Goal: Task Accomplishment & Management: Manage account settings

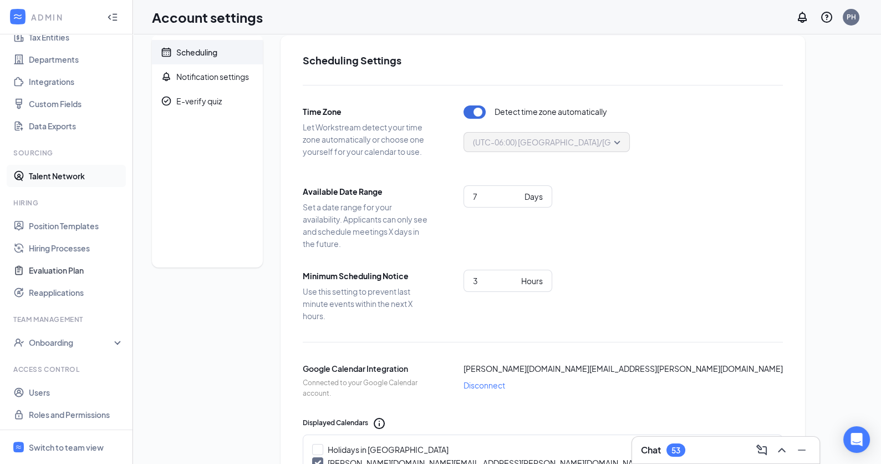
scroll to position [13, 0]
click at [63, 443] on div "Switch to team view" at bounding box center [66, 446] width 75 height 11
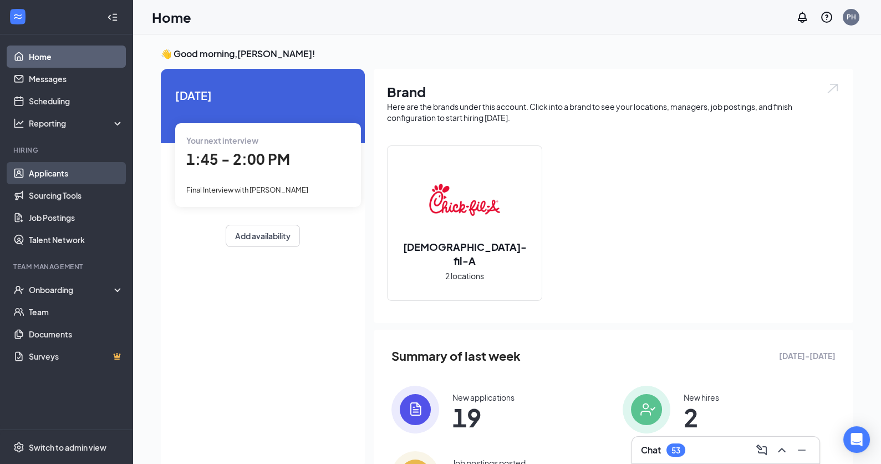
click at [44, 179] on link "Applicants" at bounding box center [76, 173] width 95 height 22
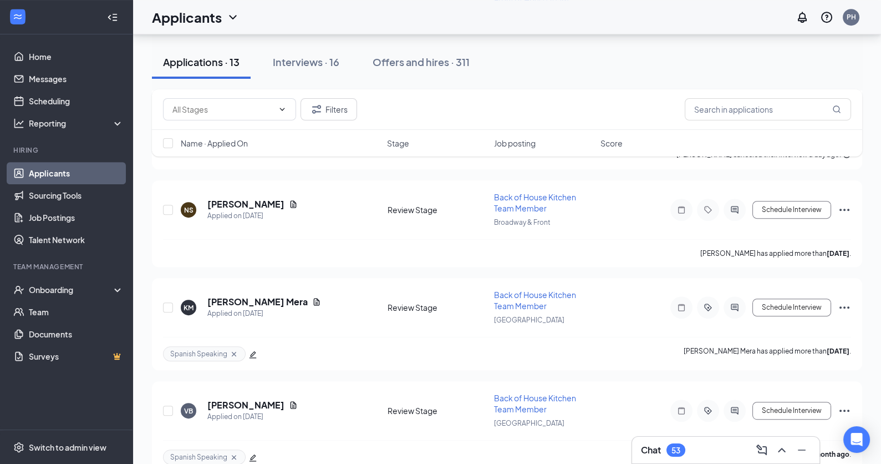
scroll to position [1034, 0]
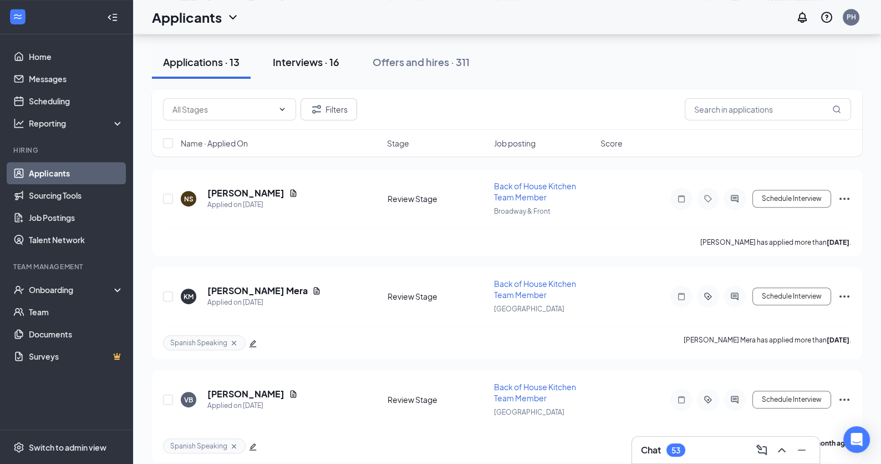
click at [298, 60] on div "Interviews · 16" at bounding box center [306, 62] width 67 height 14
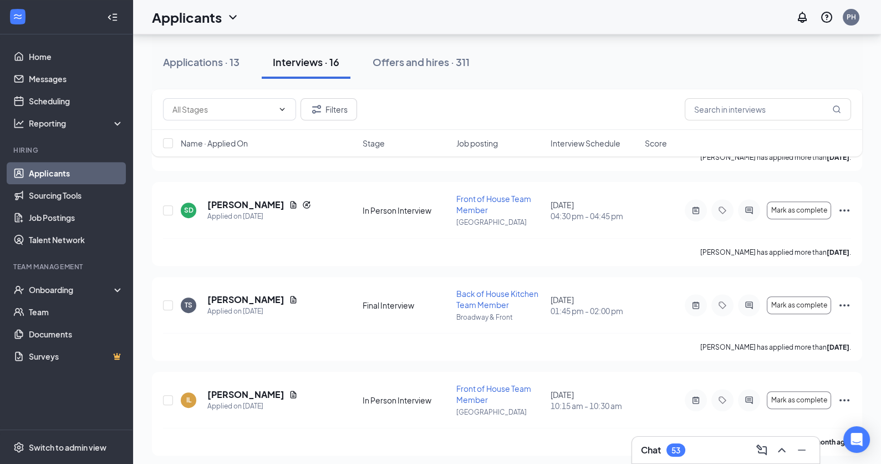
scroll to position [802, 0]
click at [243, 295] on h5 "[PERSON_NAME]" at bounding box center [245, 299] width 77 height 12
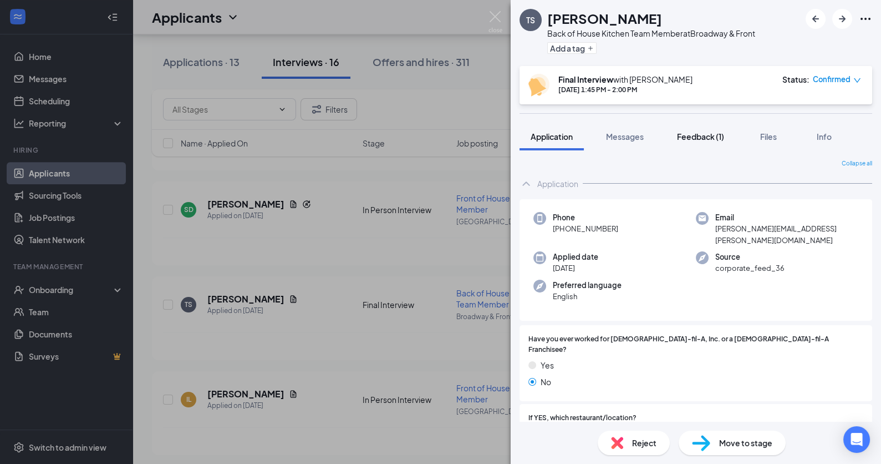
click at [704, 133] on span "Feedback (1)" at bounding box center [700, 136] width 47 height 10
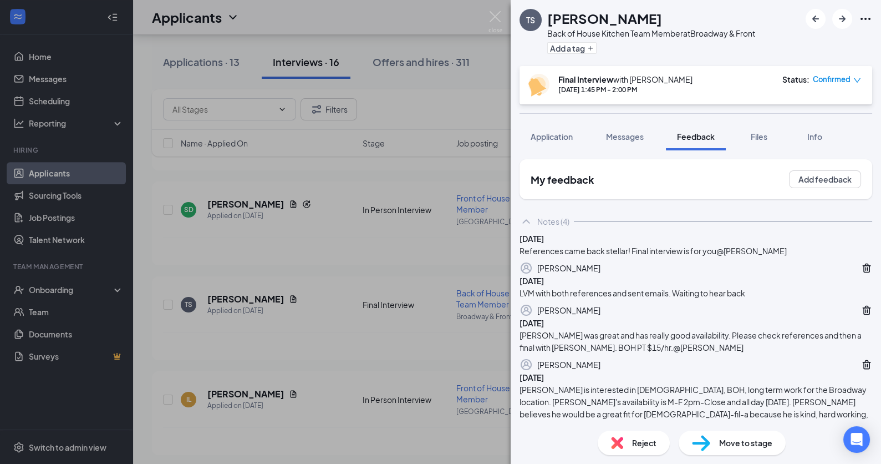
scroll to position [226, 0]
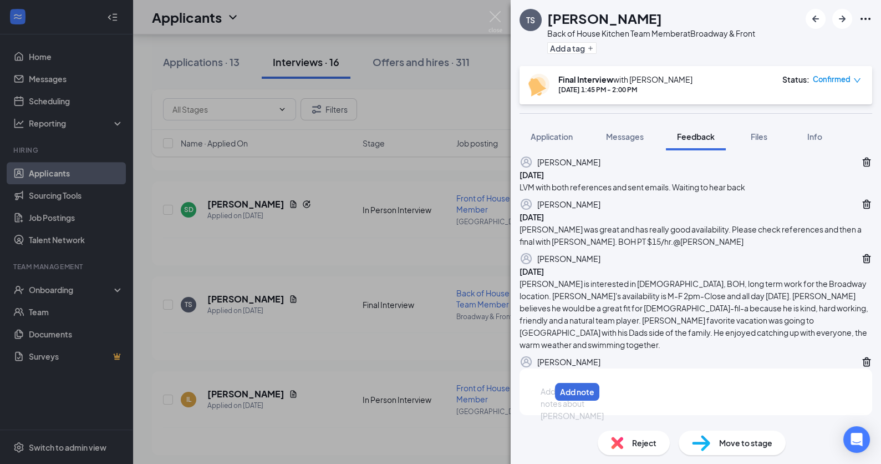
click at [550, 397] on div at bounding box center [545, 391] width 9 height 12
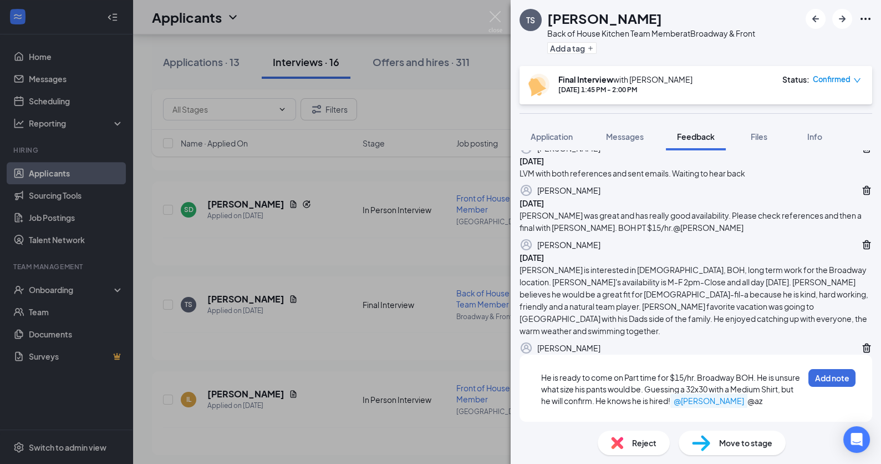
scroll to position [246, 0]
click at [755, 419] on div "He is ready to come on Part time for $15/hr. Broadway BOH. He is unsure what si…" at bounding box center [696, 387] width 353 height 67
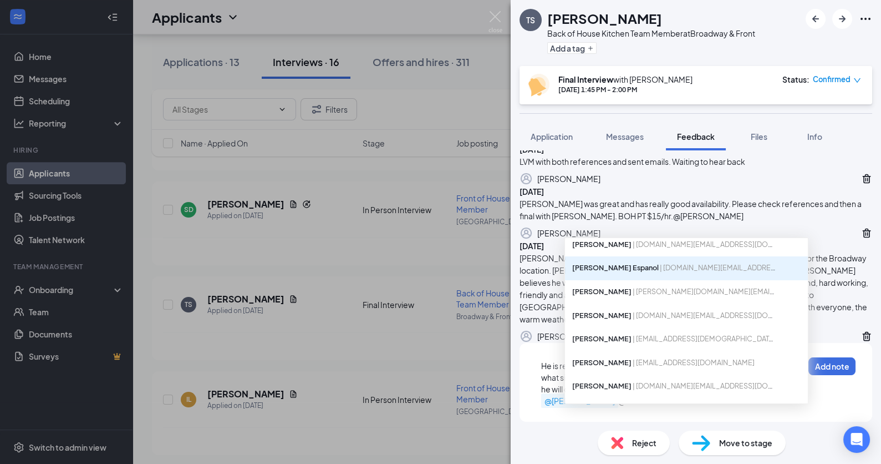
scroll to position [57, 0]
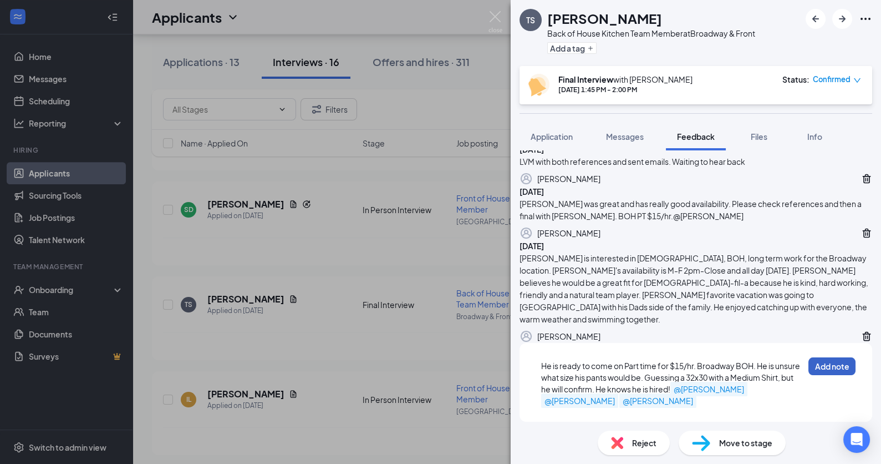
click at [825, 375] on button "Add note" at bounding box center [831, 366] width 47 height 18
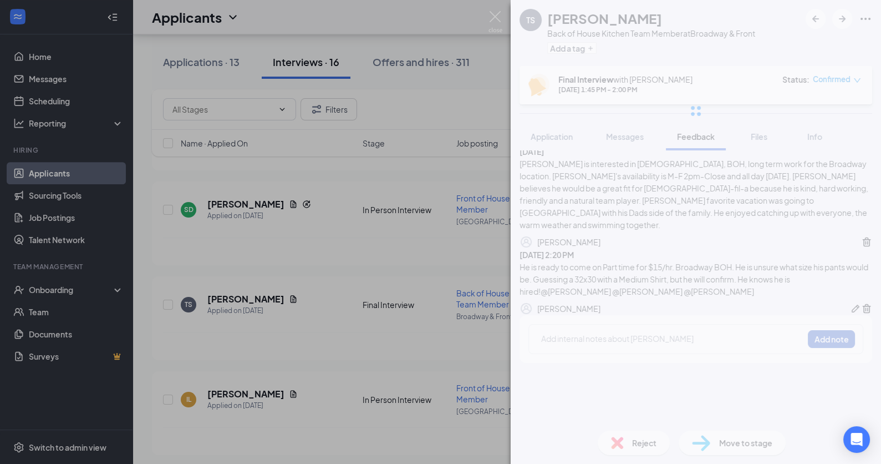
scroll to position [0, 0]
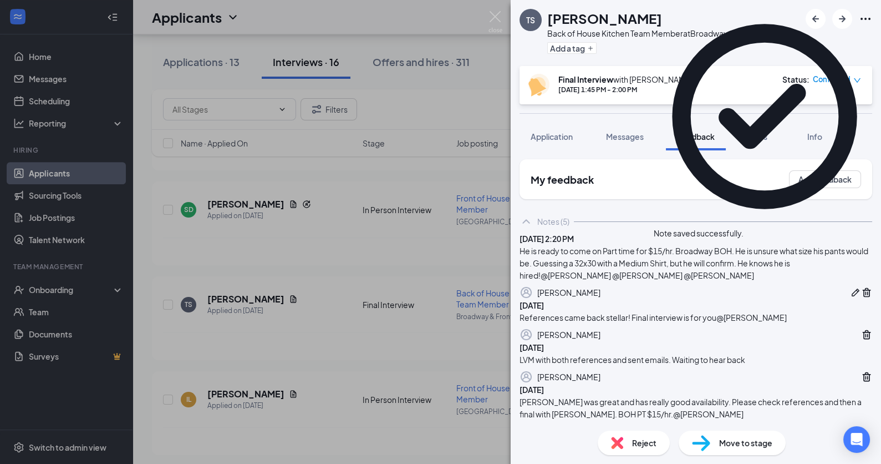
click at [741, 447] on span "Move to stage" at bounding box center [745, 442] width 53 height 12
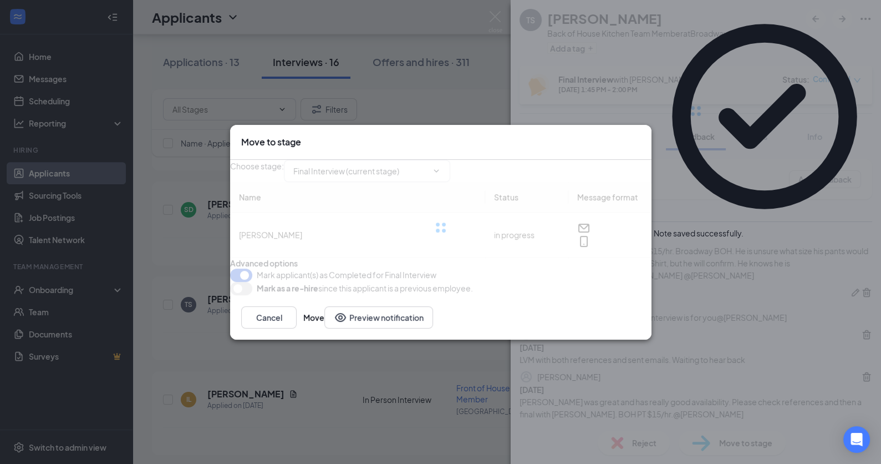
type input "Hired (final stage)"
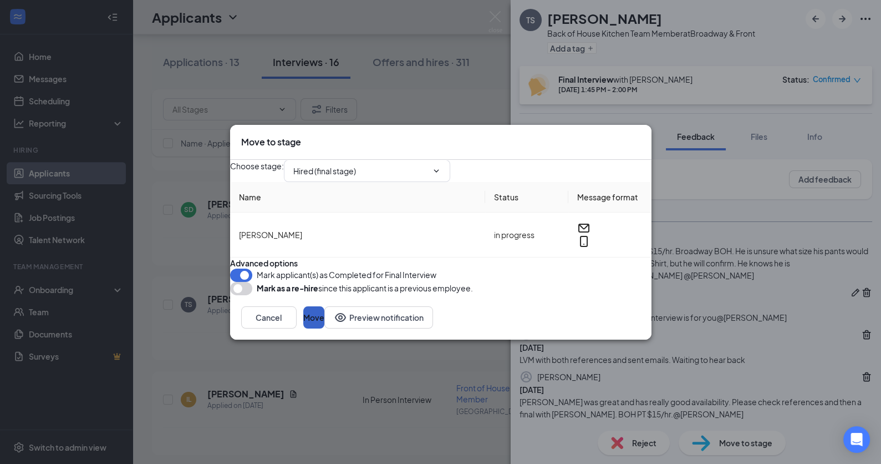
click at [324, 328] on button "Move" at bounding box center [313, 317] width 21 height 22
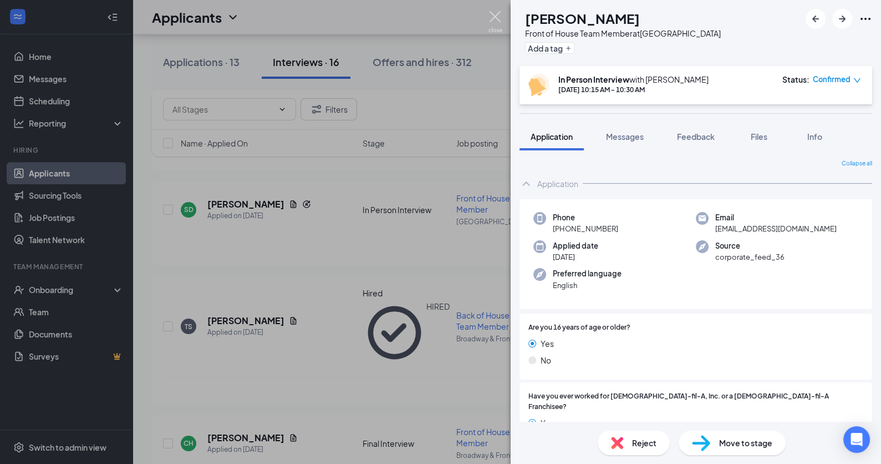
click at [491, 14] on img at bounding box center [496, 22] width 14 height 22
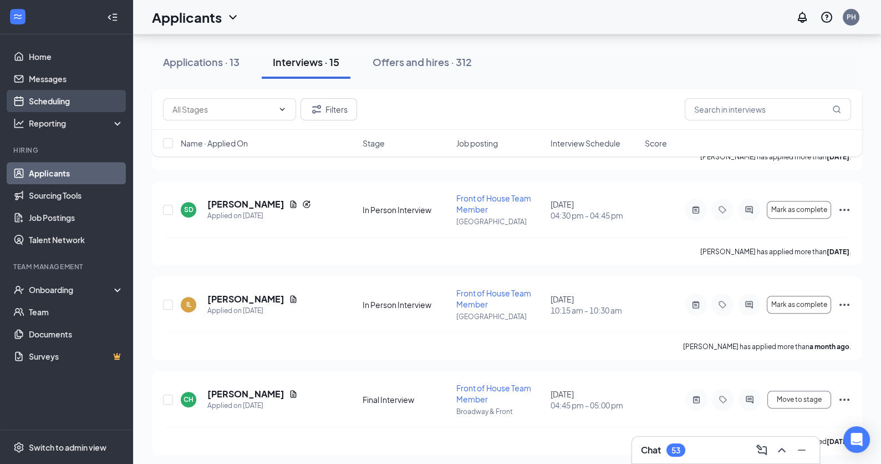
click at [67, 106] on link "Scheduling" at bounding box center [76, 101] width 95 height 22
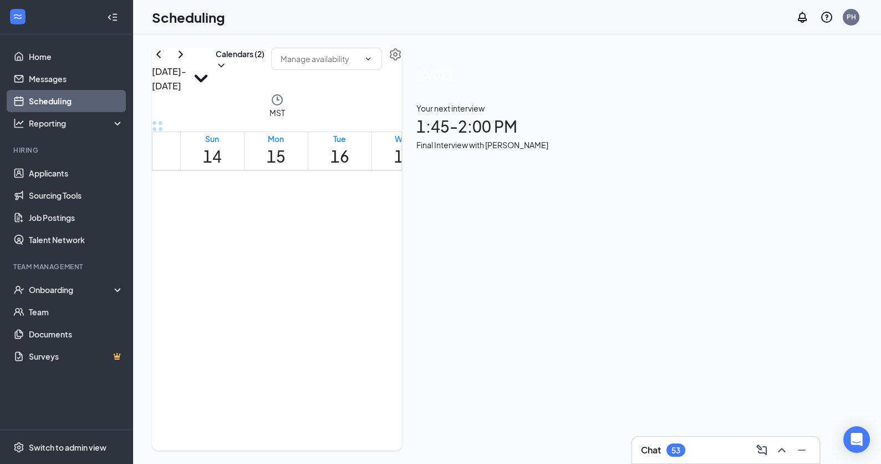
scroll to position [850, 0]
click at [479, 290] on div at bounding box center [479, 284] width 0 height 11
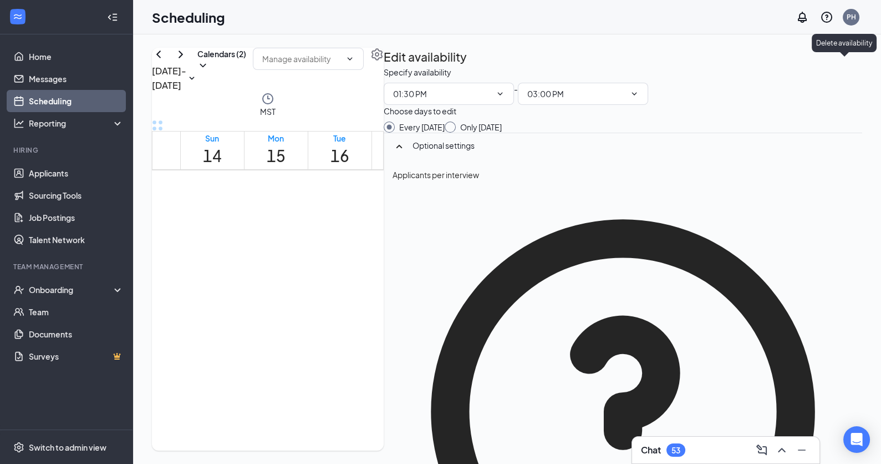
click at [395, 67] on icon "TrashOutline" at bounding box center [390, 72] width 10 height 11
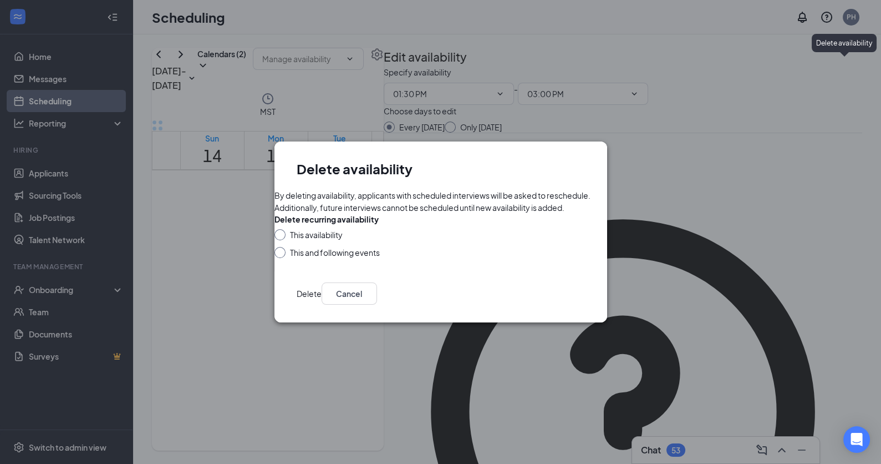
click at [286, 258] on div at bounding box center [279, 252] width 11 height 11
click at [282, 237] on input "This availability" at bounding box center [278, 233] width 8 height 8
radio input "true"
click at [322, 304] on button "Delete" at bounding box center [309, 293] width 25 height 22
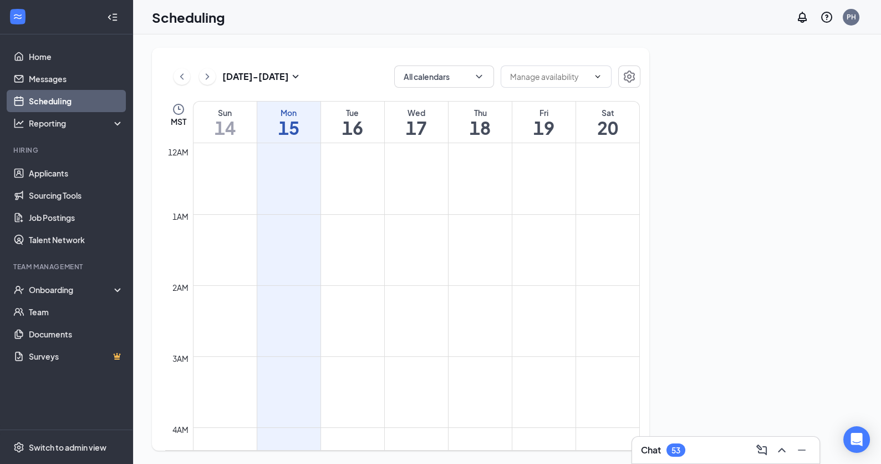
scroll to position [545, 0]
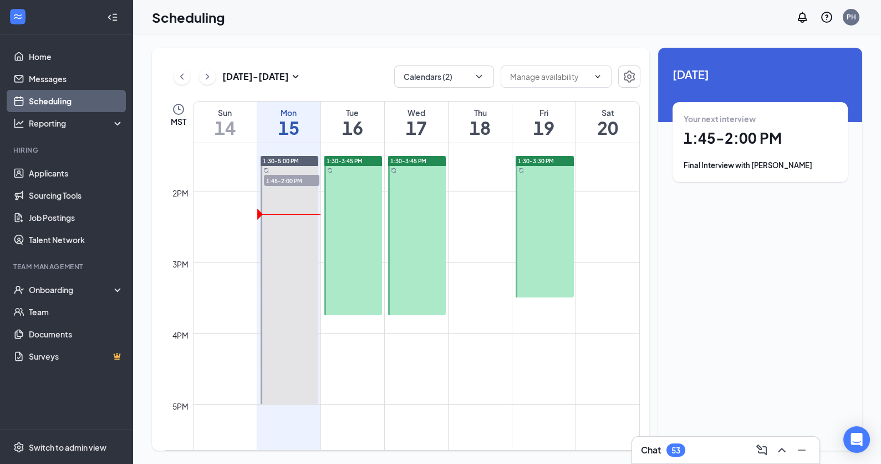
scroll to position [921, 0]
